Goal: Information Seeking & Learning: Learn about a topic

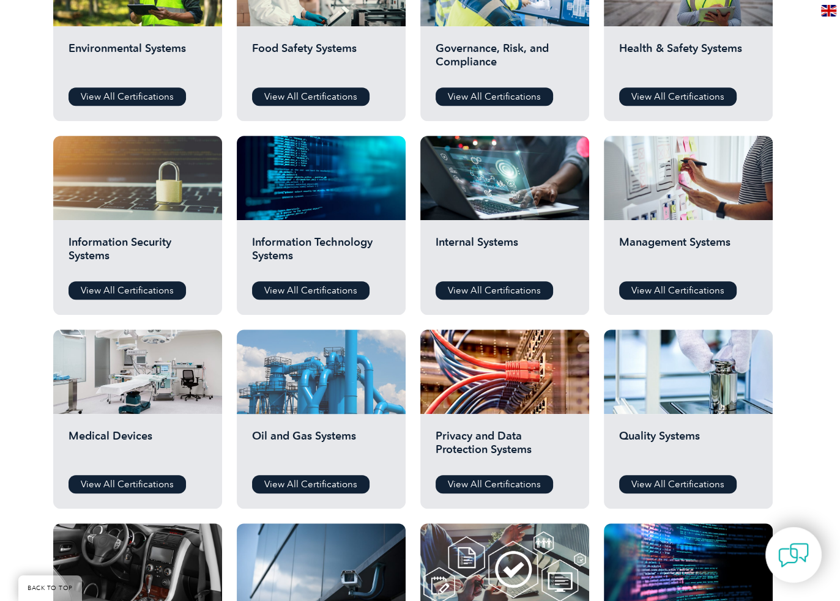
scroll to position [551, 0]
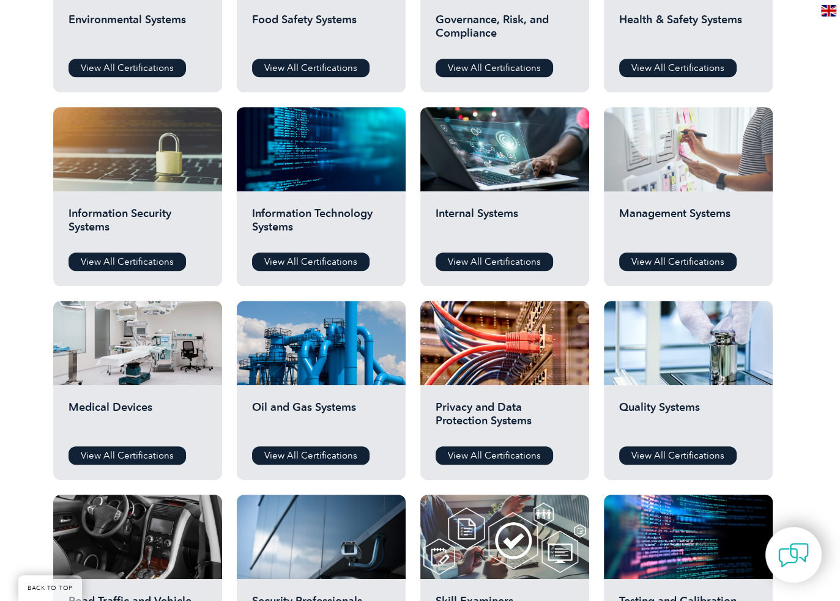
click at [672, 173] on div at bounding box center [688, 149] width 169 height 84
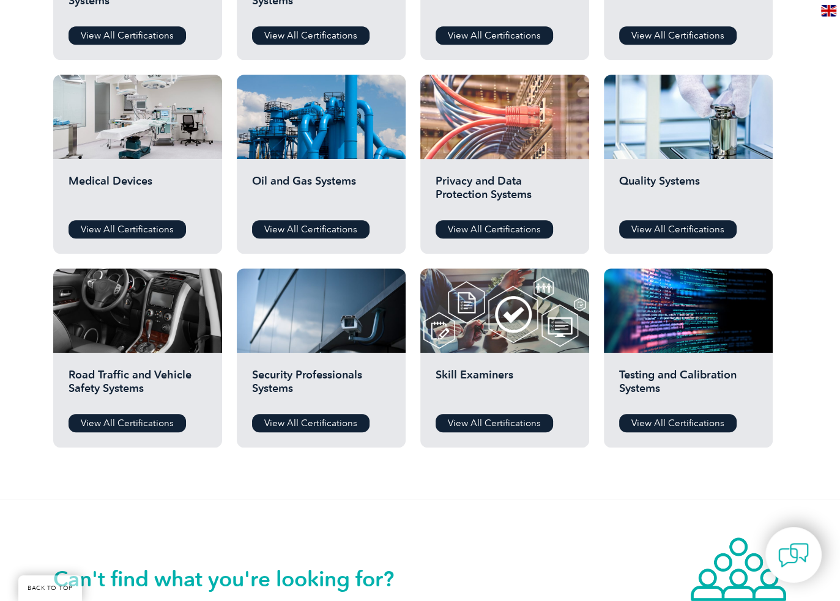
scroll to position [856, 0]
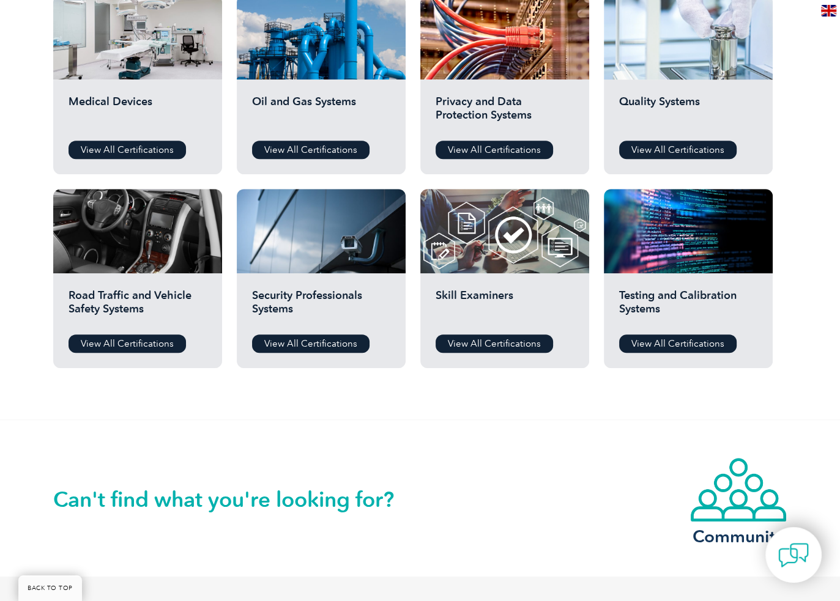
click at [640, 57] on div at bounding box center [688, 37] width 169 height 84
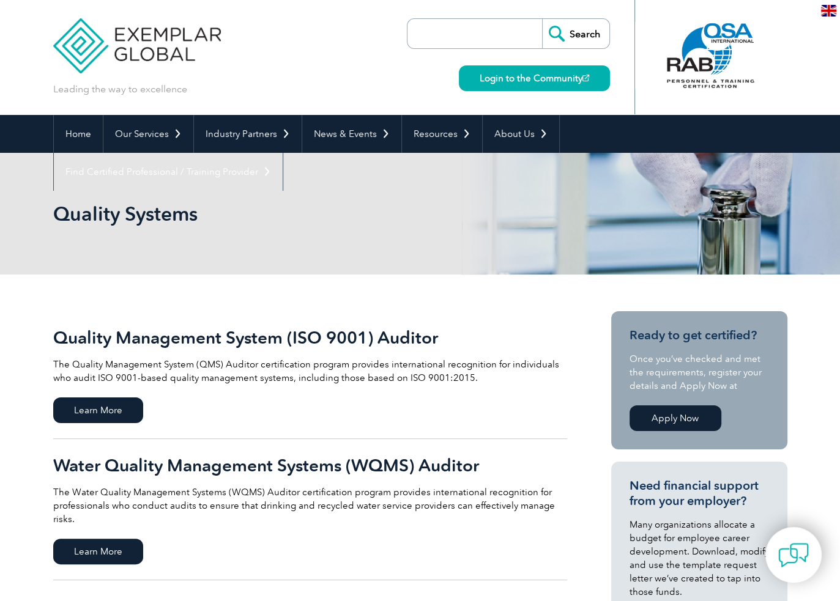
click at [159, 335] on h2 "Quality Management System (ISO 9001) Auditor" at bounding box center [310, 338] width 514 height 20
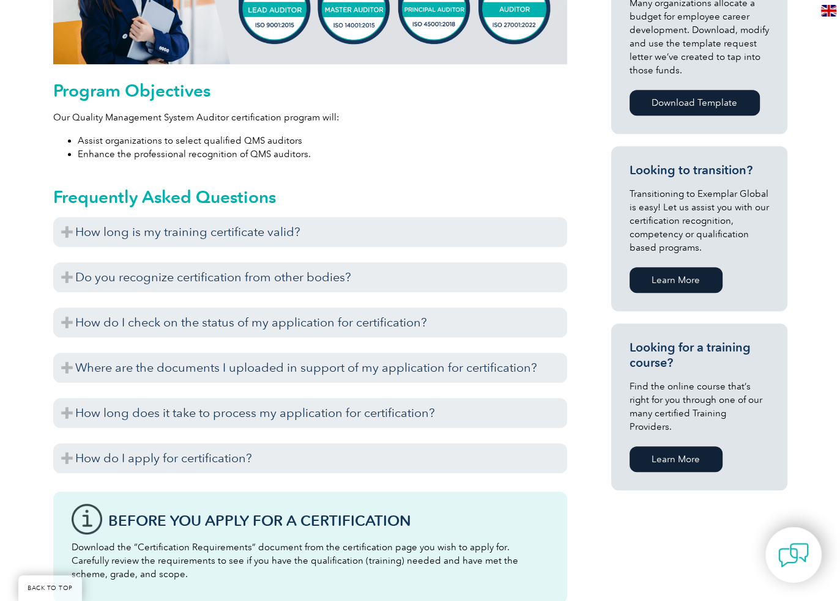
scroll to position [612, 0]
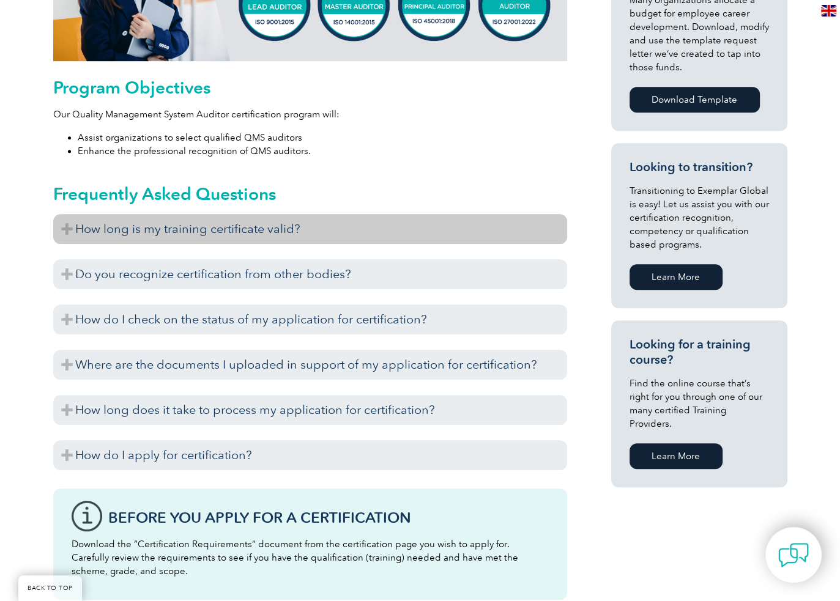
click at [295, 229] on h3 "How long is my training certificate valid?" at bounding box center [310, 229] width 514 height 30
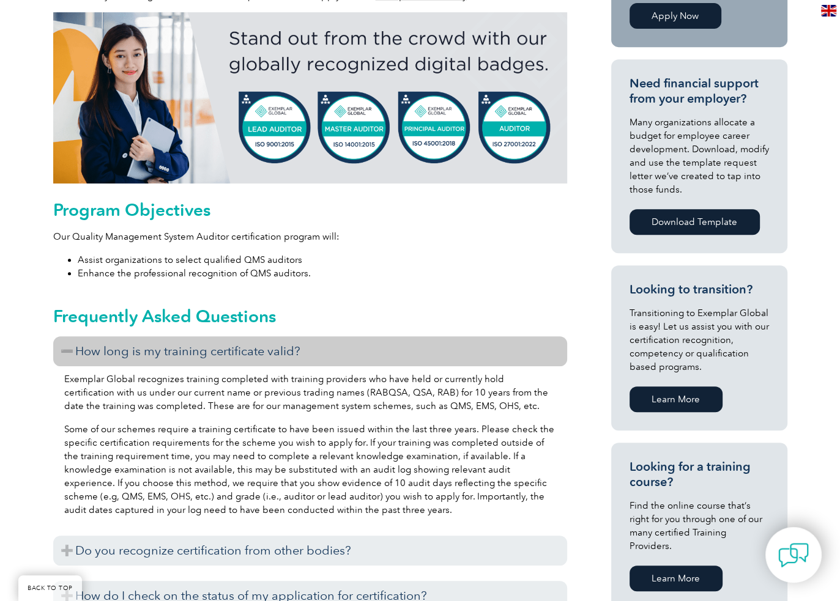
scroll to position [428, 0]
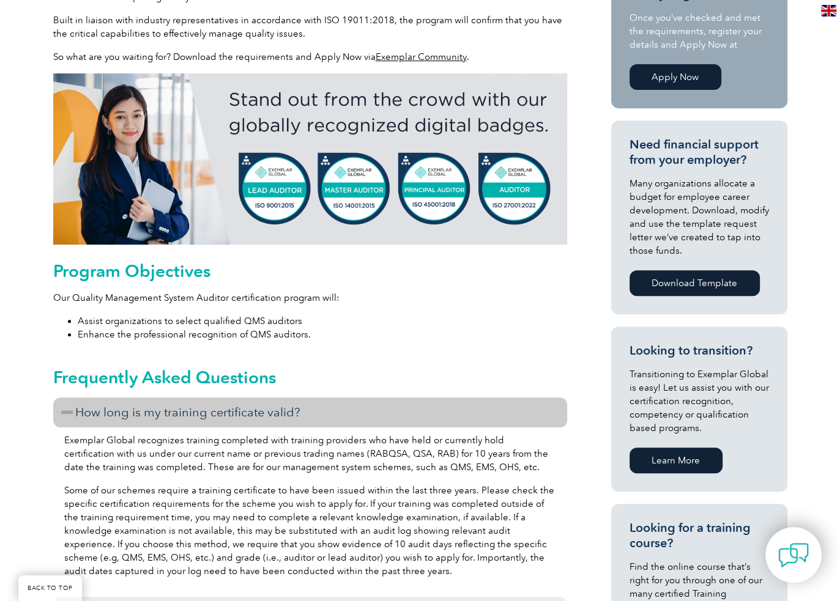
click at [435, 116] on img at bounding box center [310, 158] width 514 height 171
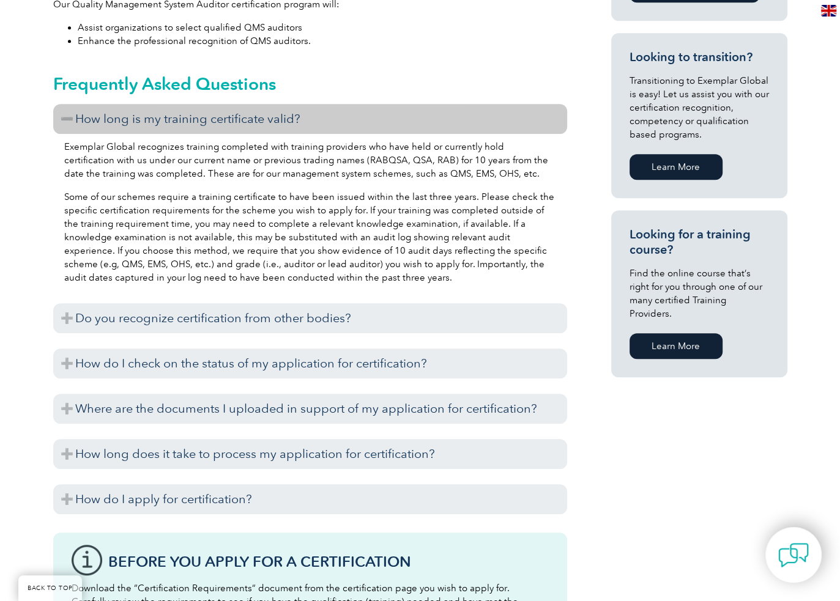
scroll to position [734, 0]
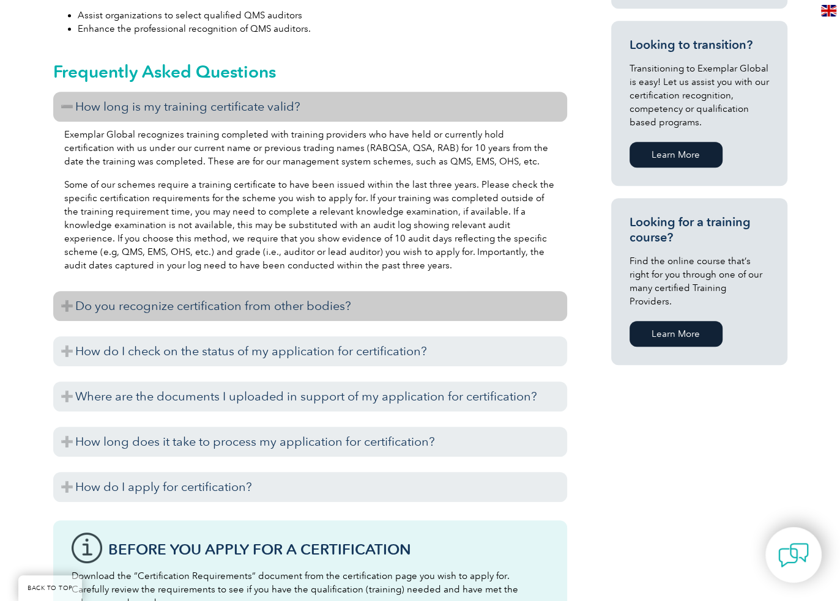
click at [210, 302] on h3 "Do you recognize certification from other bodies?" at bounding box center [310, 306] width 514 height 30
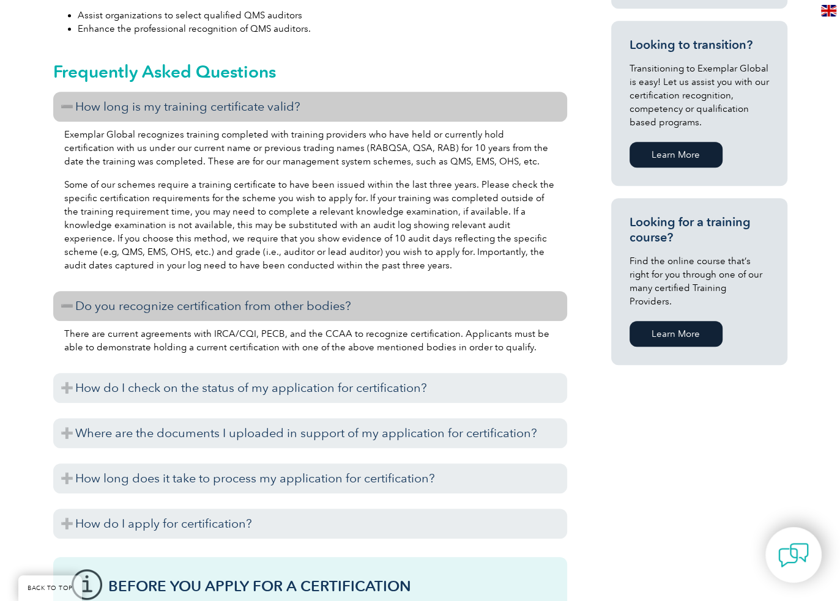
click at [209, 302] on h3 "Do you recognize certification from other bodies?" at bounding box center [310, 306] width 514 height 30
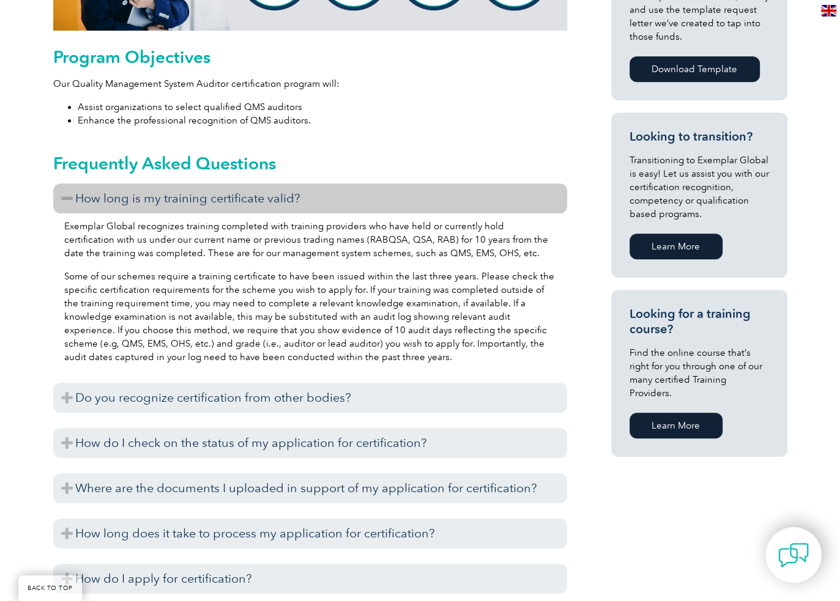
scroll to position [795, 0]
